Goal: Obtain resource: Download file/media

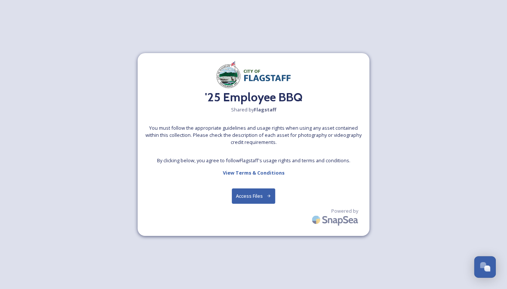
click at [256, 197] on button "Access Files" at bounding box center [254, 195] width 44 height 15
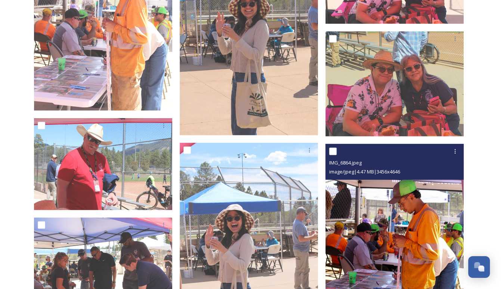
scroll to position [9675, 0]
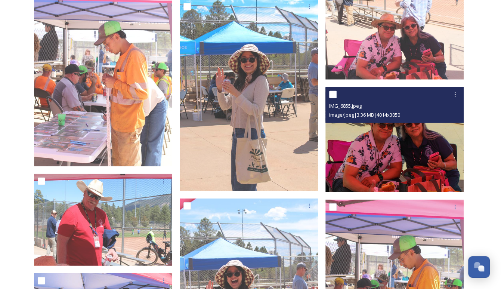
click at [427, 148] on img at bounding box center [394, 139] width 138 height 105
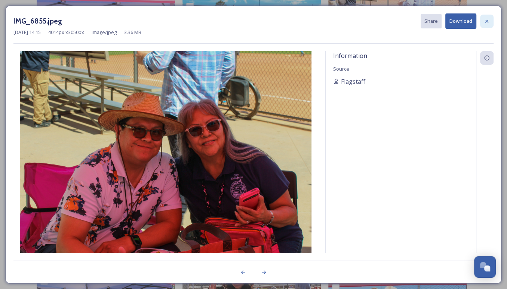
click at [486, 24] on icon at bounding box center [486, 21] width 6 height 6
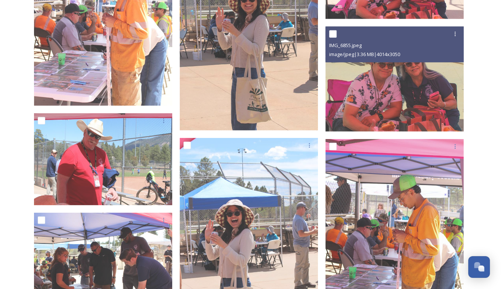
scroll to position [9750, 0]
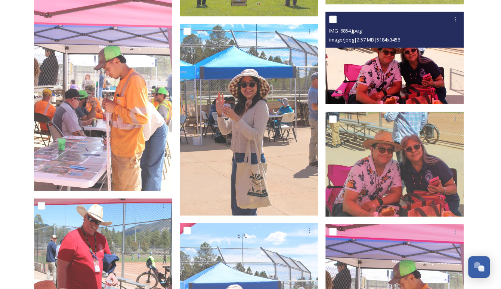
scroll to position [9638, 0]
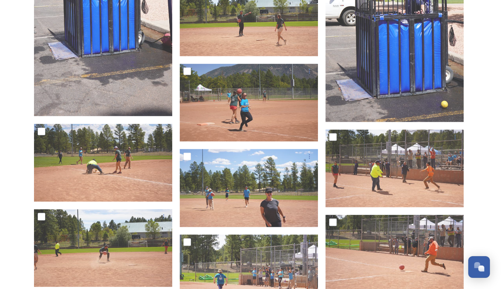
scroll to position [4121, 0]
